Goal: Task Accomplishment & Management: Use online tool/utility

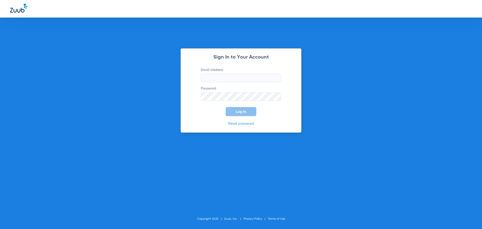
click at [260, 78] on input "Email address" at bounding box center [241, 78] width 80 height 9
type input "R"
click at [251, 76] on input "Email address Required" at bounding box center [241, 78] width 80 height 9
type input "R"
click at [189, 91] on div "Sign In to Your Account Email address Required Password Log In Reset password" at bounding box center [241, 90] width 121 height 84
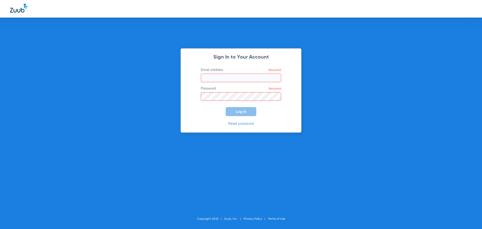
click at [226, 74] on input "Email address Required" at bounding box center [241, 78] width 80 height 9
type input "R"
type input "[PERSON_NAME][EMAIL_ADDRESS][DOMAIN_NAME]"
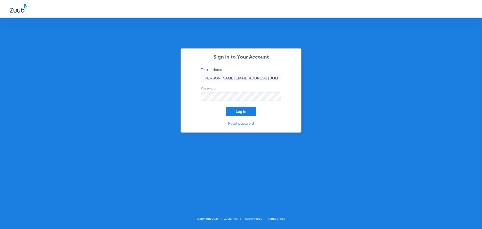
click at [226, 107] on button "Log In" at bounding box center [241, 111] width 31 height 9
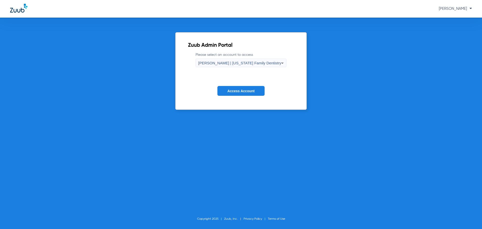
click at [240, 63] on span "[PERSON_NAME] | [US_STATE] Family Dentistry" at bounding box center [239, 63] width 83 height 4
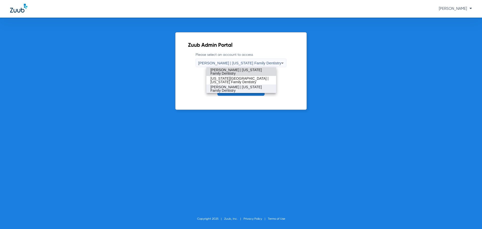
click at [232, 87] on span "[PERSON_NAME] | [US_STATE] Family Dentistry" at bounding box center [241, 88] width 62 height 7
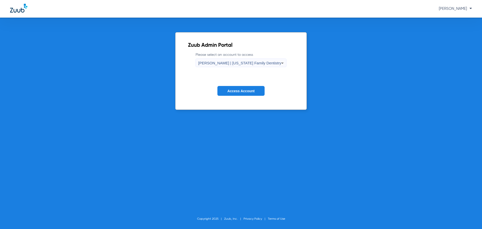
click at [235, 89] on span "Access Account" at bounding box center [240, 91] width 27 height 4
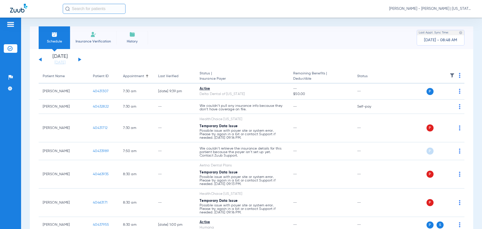
click at [80, 59] on button at bounding box center [79, 59] width 3 height 4
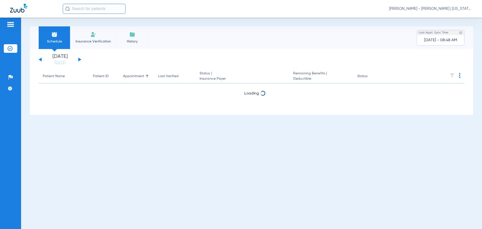
click at [80, 59] on button at bounding box center [79, 59] width 3 height 4
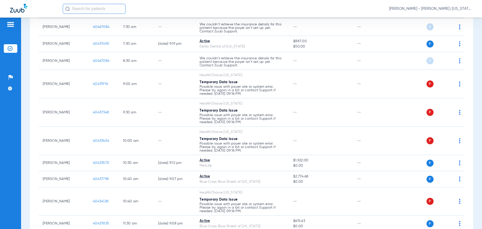
scroll to position [100, 0]
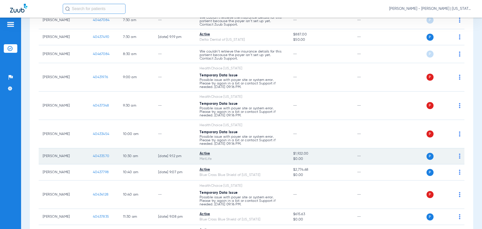
click at [100, 155] on span "40433570" at bounding box center [101, 156] width 16 height 4
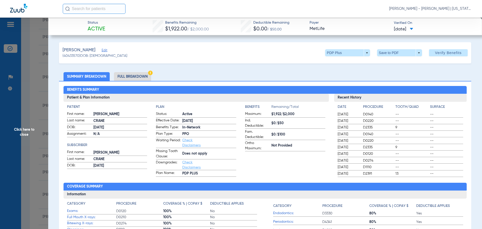
click at [137, 76] on li "Full Breakdown" at bounding box center [132, 76] width 37 height 9
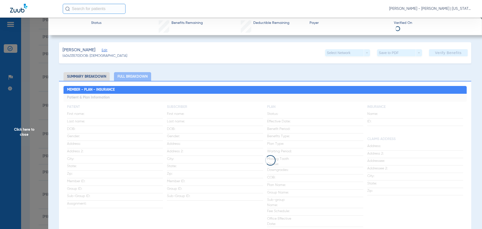
click at [99, 81] on li "Summary Breakdown" at bounding box center [87, 76] width 46 height 9
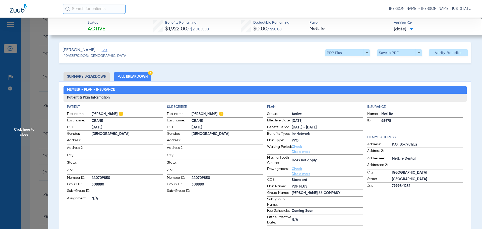
click at [36, 109] on span "Click here to close" at bounding box center [24, 132] width 48 height 229
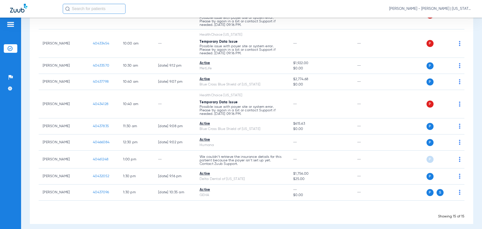
scroll to position [195, 0]
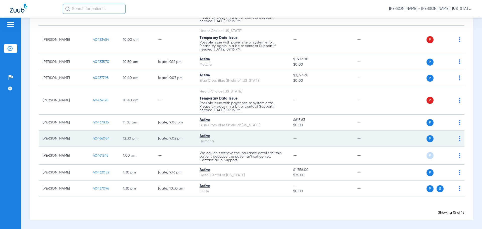
click at [95, 137] on span "40466084" at bounding box center [101, 139] width 17 height 4
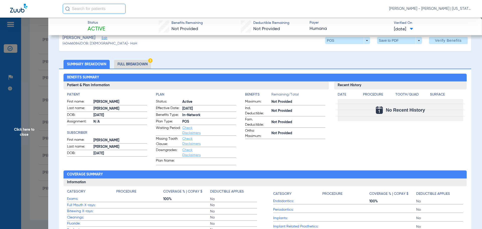
scroll to position [0, 0]
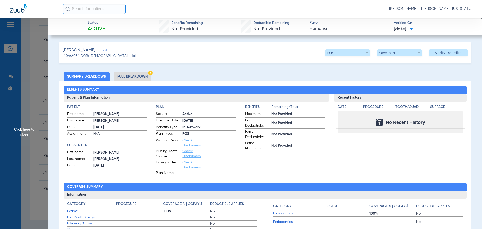
click at [133, 74] on li "Full Breakdown" at bounding box center [132, 76] width 37 height 9
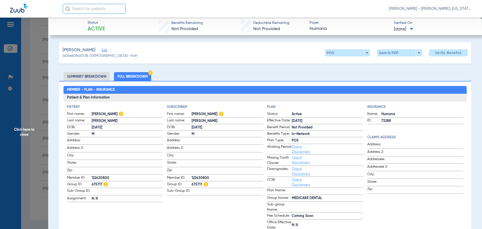
click at [17, 113] on span "Click here to close" at bounding box center [24, 132] width 48 height 229
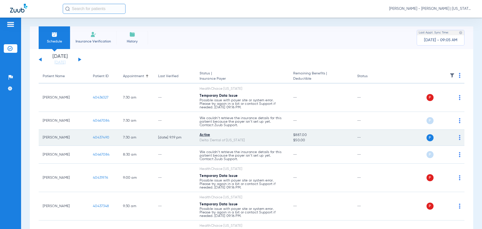
click at [96, 136] on span "40437490" at bounding box center [101, 138] width 16 height 4
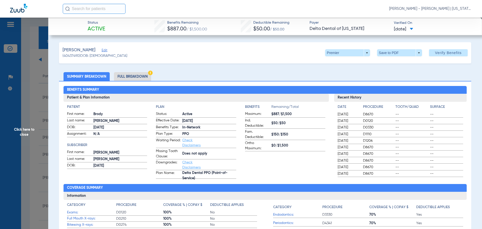
click at [131, 78] on li "Full Breakdown" at bounding box center [132, 76] width 37 height 9
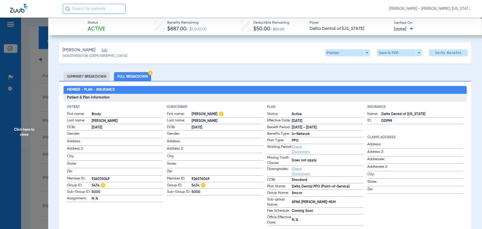
click at [30, 82] on span "Click here to close" at bounding box center [24, 132] width 48 height 229
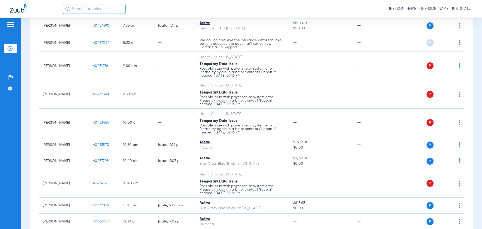
scroll to position [176, 0]
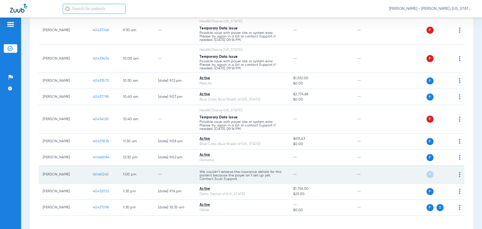
click at [105, 173] on span "40461248" at bounding box center [101, 174] width 16 height 4
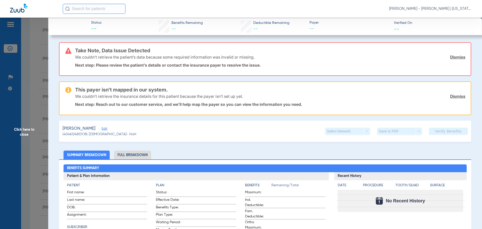
scroll to position [25, 0]
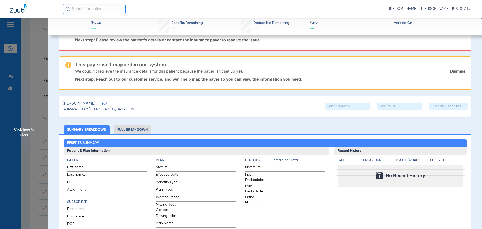
click at [41, 113] on span "Click here to close" at bounding box center [24, 132] width 48 height 229
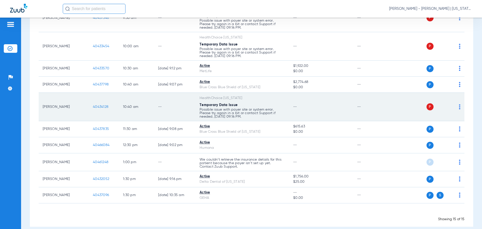
scroll to position [195, 0]
